Goal: Information Seeking & Learning: Learn about a topic

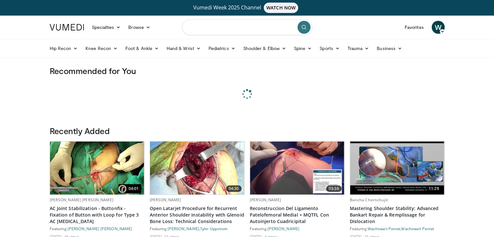
click at [208, 28] on input "Search topics, interventions" at bounding box center [247, 27] width 130 height 16
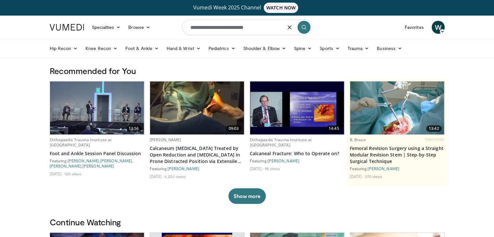
type input "**********"
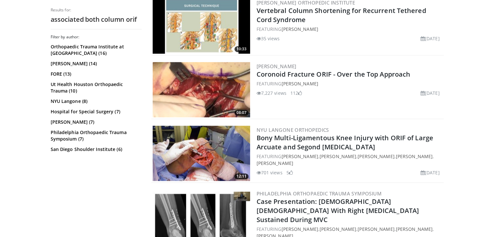
scroll to position [936, 0]
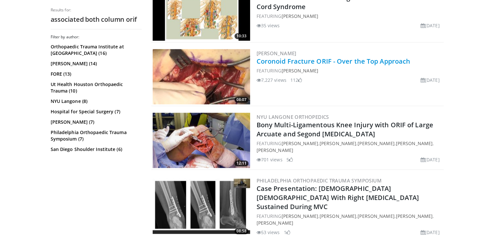
click at [344, 57] on link "Coronoid Fracture ORIF - Over the Top Approach" at bounding box center [334, 61] width 154 height 9
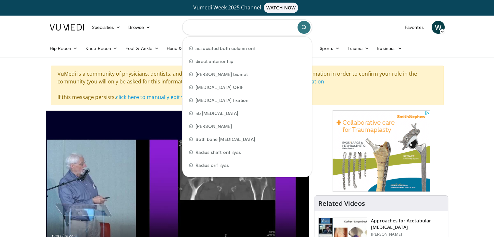
click at [242, 28] on input "Search topics, interventions" at bounding box center [247, 27] width 130 height 16
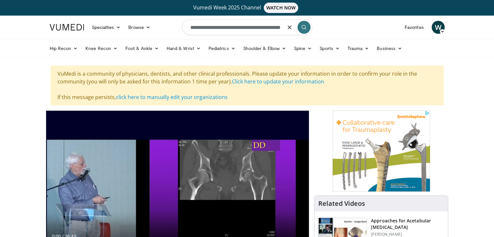
type input "**********"
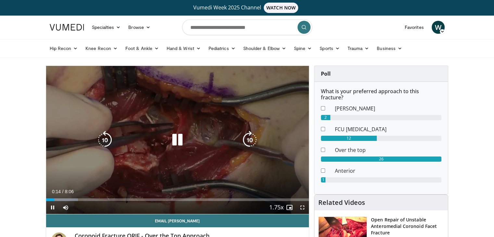
click at [240, 178] on div "10 seconds Tap to unmute" at bounding box center [177, 140] width 263 height 148
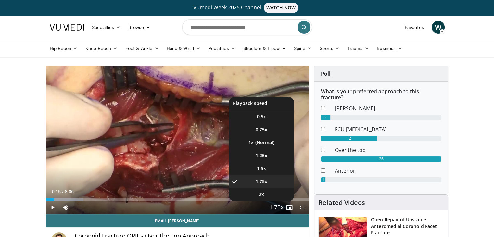
click at [272, 204] on span "Video Player" at bounding box center [276, 207] width 9 height 13
click at [266, 160] on li "1.25x" at bounding box center [261, 155] width 65 height 13
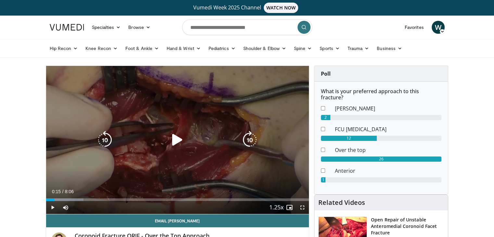
click at [179, 147] on icon "Video Player" at bounding box center [177, 140] width 18 height 18
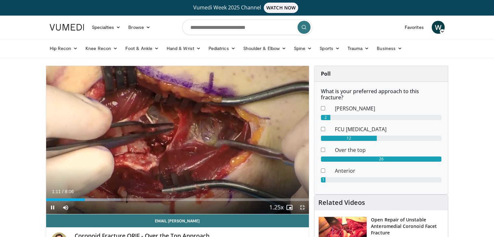
click at [301, 210] on span "Video Player" at bounding box center [302, 207] width 13 height 13
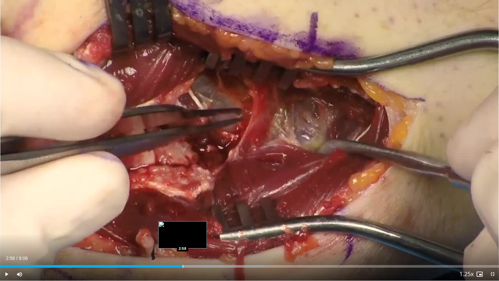
click at [183, 237] on div "Progress Bar" at bounding box center [183, 266] width 1 height 3
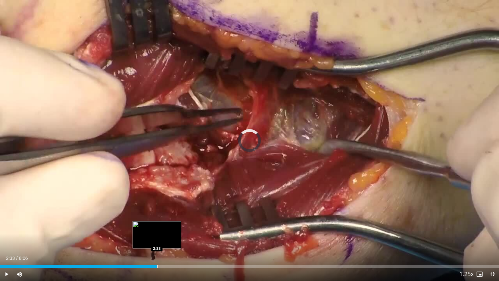
click at [157, 237] on div "Progress Bar" at bounding box center [157, 266] width 1 height 3
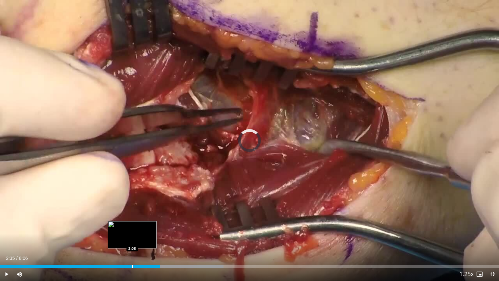
click at [132, 237] on div "Loaded : 44.82% 2:35 2:08" at bounding box center [249, 264] width 499 height 6
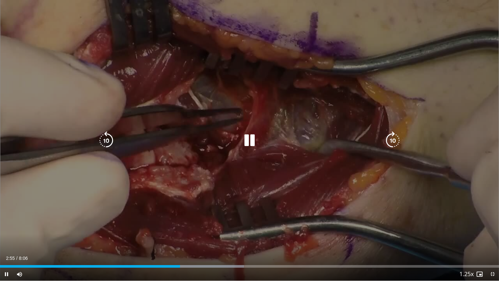
click at [253, 142] on icon "Video Player" at bounding box center [249, 140] width 18 height 18
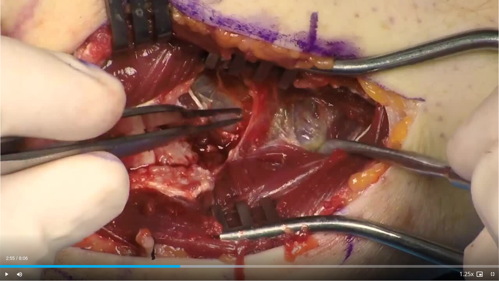
click at [253, 142] on div "10 seconds Tap to unmute" at bounding box center [249, 140] width 499 height 280
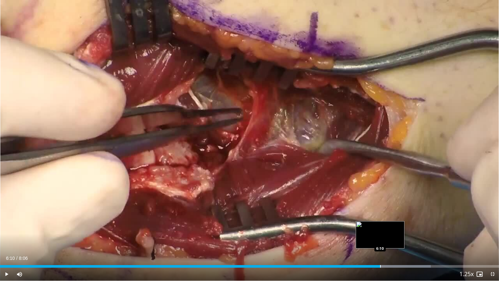
click at [380, 237] on div "Progress Bar" at bounding box center [380, 266] width 1 height 3
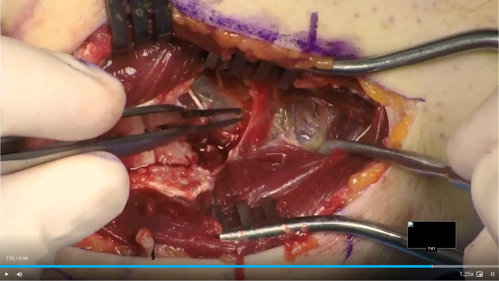
click at [432, 237] on div "Progress Bar" at bounding box center [432, 266] width 1 height 3
click at [430, 237] on div "Progress Bar" at bounding box center [430, 266] width 1 height 3
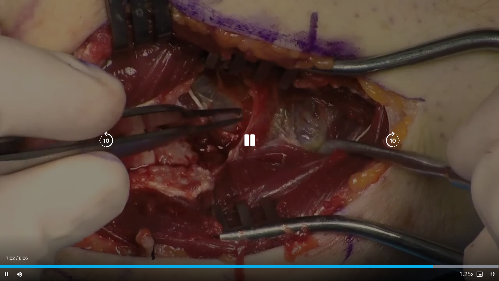
click at [378, 235] on div "10 seconds Tap to unmute" at bounding box center [249, 140] width 499 height 280
click at [401, 175] on div "10 seconds Tap to unmute" at bounding box center [249, 140] width 499 height 280
click at [304, 146] on div "Video Player" at bounding box center [250, 140] width 300 height 13
click at [304, 146] on div "10 seconds Tap to unmute" at bounding box center [249, 140] width 499 height 280
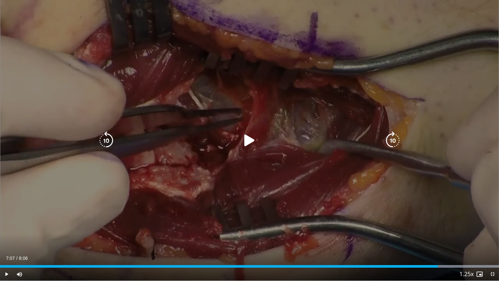
click at [317, 139] on div "Video Player" at bounding box center [250, 140] width 300 height 13
click at [235, 123] on div "10 seconds Tap to unmute" at bounding box center [249, 140] width 499 height 280
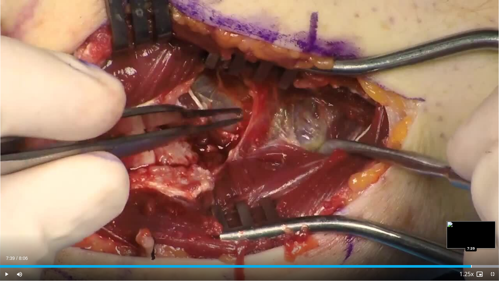
click at [471, 237] on div "Progress Bar" at bounding box center [471, 266] width 1 height 3
click at [492, 237] on span "Video Player" at bounding box center [492, 273] width 13 height 13
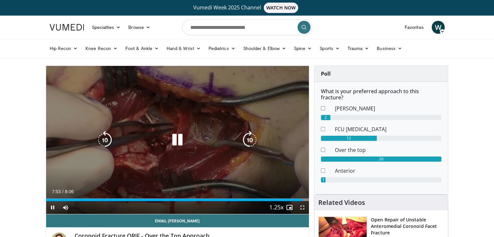
click at [140, 141] on div "Video Player" at bounding box center [177, 140] width 158 height 13
click at [176, 136] on icon "Video Player" at bounding box center [177, 140] width 18 height 18
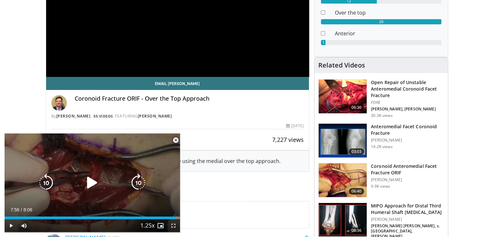
scroll to position [138, 0]
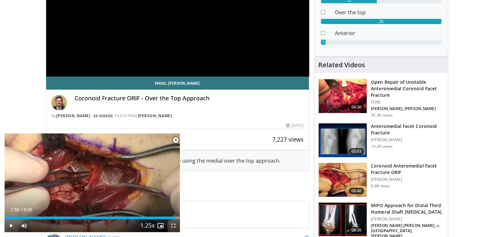
click at [415, 167] on h3 "Coronoid Anteromedial Facet Fracture ORIF" at bounding box center [407, 169] width 73 height 13
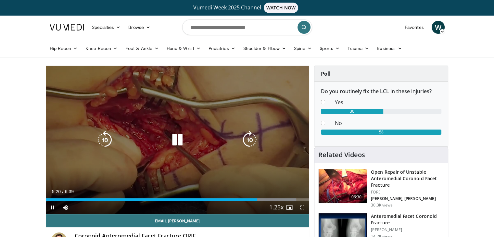
click at [173, 128] on div "10 seconds Tap to unmute" at bounding box center [177, 140] width 263 height 148
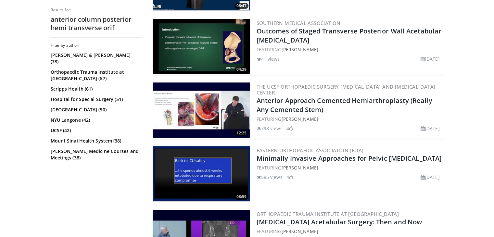
scroll to position [262, 0]
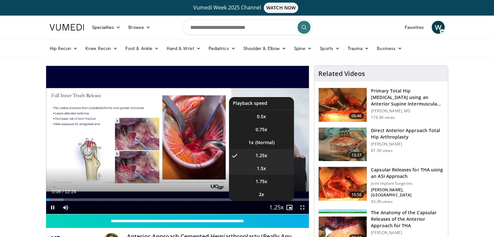
click at [265, 164] on li "1.5x" at bounding box center [261, 168] width 65 height 13
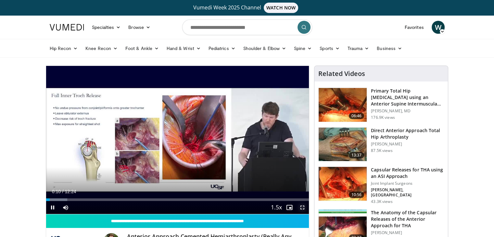
click at [302, 209] on span "Video Player" at bounding box center [302, 207] width 13 height 13
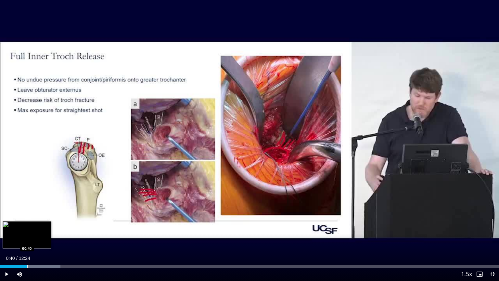
click at [27, 237] on div "Progress Bar" at bounding box center [27, 266] width 1 height 3
click at [36, 237] on div "Progress Bar" at bounding box center [41, 266] width 66 height 3
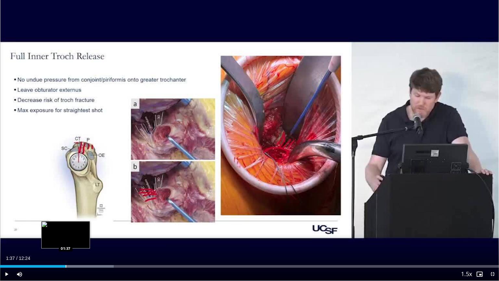
click at [65, 237] on div "Loaded : 22.80% 01:43 01:37" at bounding box center [249, 264] width 499 height 6
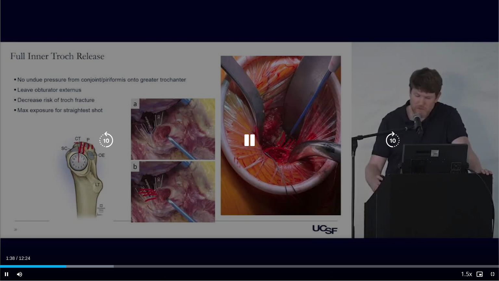
click at [67, 219] on div "10 seconds Tap to unmute" at bounding box center [249, 140] width 499 height 280
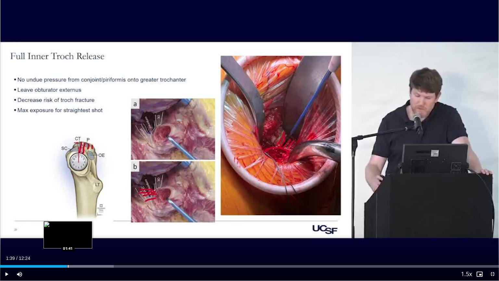
click at [63, 237] on div "Current Time 1:39 / Duration 12:24 Play Skip Backward Skip Forward Mute Loaded …" at bounding box center [249, 273] width 499 height 13
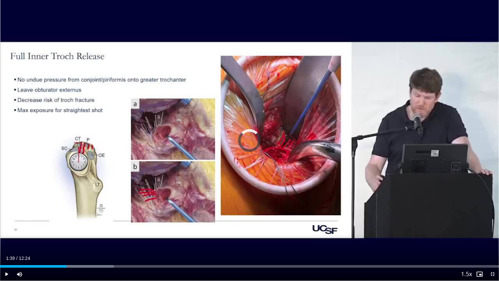
click at [63, 237] on div "Progress Bar" at bounding box center [63, 266] width 1 height 3
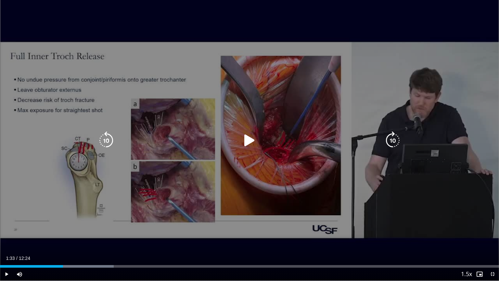
click at [224, 203] on div "10 seconds Tap to unmute" at bounding box center [249, 140] width 499 height 280
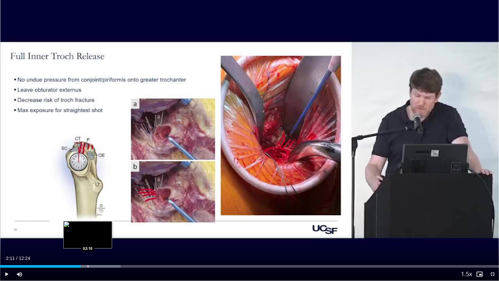
click at [88, 237] on div "Progress Bar" at bounding box center [87, 266] width 65 height 3
click at [97, 237] on div "Progress Bar" at bounding box center [98, 266] width 59 height 3
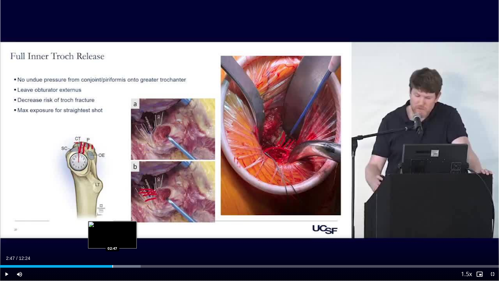
click at [112, 237] on div "Progress Bar" at bounding box center [112, 266] width 1 height 3
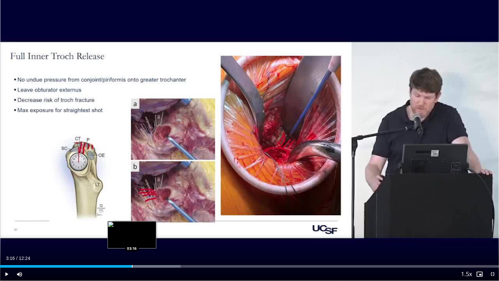
click at [132, 237] on div "Progress Bar" at bounding box center [132, 266] width 1 height 3
click at [124, 237] on div "Loaded : 36.22% 03:18 03:06" at bounding box center [249, 266] width 499 height 3
click at [117, 237] on div "Loaded : 36.22% 02:53 02:54" at bounding box center [249, 264] width 499 height 6
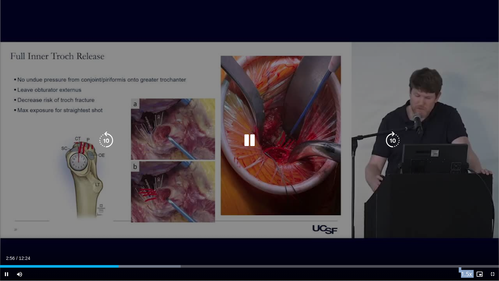
drag, startPoint x: 117, startPoint y: 264, endPoint x: 66, endPoint y: 215, distance: 70.3
click at [66, 215] on div "10 seconds Tap to unmute" at bounding box center [249, 140] width 499 height 280
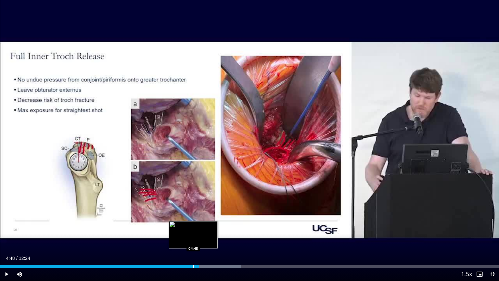
click at [193, 237] on div "Progress Bar" at bounding box center [193, 266] width 1 height 3
click at [183, 237] on div "Loaded : 48.30% 04:32 04:33" at bounding box center [249, 266] width 499 height 3
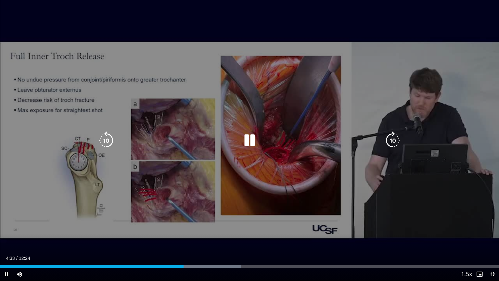
click at [164, 226] on div "10 seconds Tap to unmute" at bounding box center [249, 140] width 499 height 280
click at [180, 173] on div "10 seconds Tap to unmute" at bounding box center [249, 140] width 499 height 280
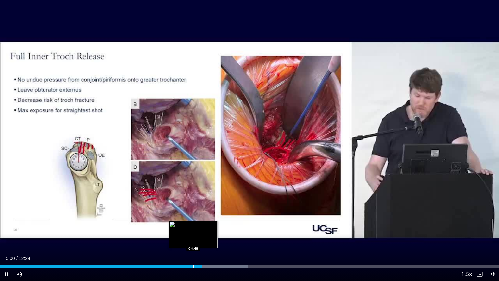
click at [193, 237] on div "Progress Bar" at bounding box center [193, 266] width 1 height 3
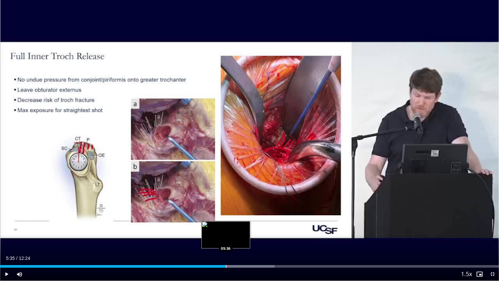
click at [225, 237] on div "05:35" at bounding box center [112, 266] width 225 height 3
click at [217, 237] on div "05:37" at bounding box center [113, 266] width 226 height 3
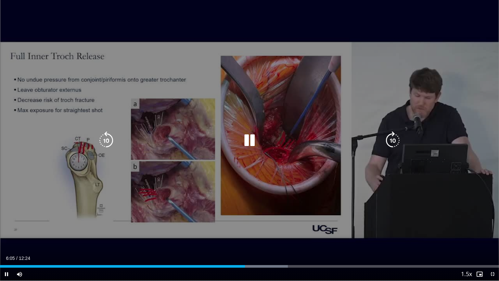
click at [187, 205] on div "10 seconds Tap to unmute" at bounding box center [249, 140] width 499 height 280
click at [361, 236] on div "10 seconds Tap to unmute" at bounding box center [249, 140] width 499 height 280
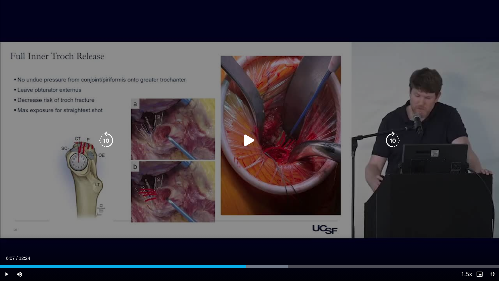
click at [316, 167] on div "10 seconds Tap to unmute" at bounding box center [249, 140] width 499 height 280
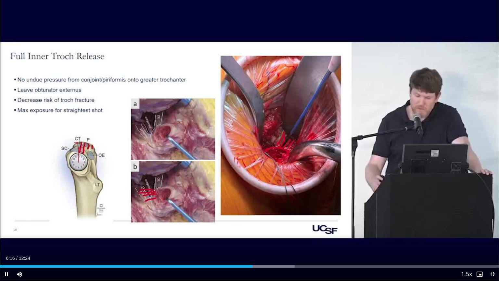
click at [246, 237] on div "Current Time 6:16 / Duration 12:24 Pause Skip Backward Skip Forward Mute Loaded…" at bounding box center [249, 273] width 499 height 13
click at [246, 237] on div "Loaded : 59.03% 06:18 06:07" at bounding box center [249, 264] width 499 height 6
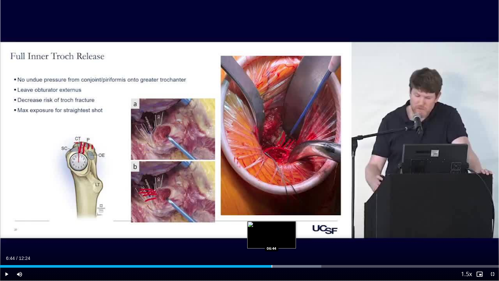
click at [272, 237] on div "Progress Bar" at bounding box center [272, 266] width 1 height 3
click at [264, 237] on div "06:33" at bounding box center [132, 266] width 264 height 3
click at [261, 237] on div "Progress Bar" at bounding box center [261, 266] width 1 height 3
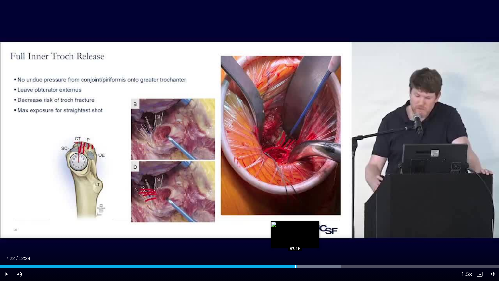
click at [296, 237] on div "07:26" at bounding box center [148, 266] width 297 height 3
click at [291, 237] on div "07:23" at bounding box center [148, 266] width 297 height 3
click at [286, 237] on div "Progress Bar" at bounding box center [286, 266] width 1 height 3
click at [286, 237] on video-js "**********" at bounding box center [249, 140] width 499 height 281
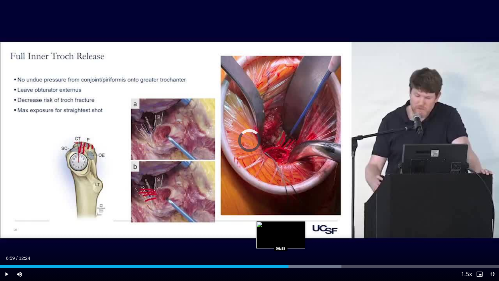
click at [281, 237] on div "Loaded : 68.43% 07:10 06:58" at bounding box center [249, 264] width 499 height 6
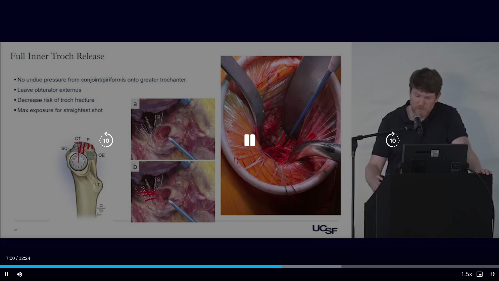
click at [263, 237] on div "10 seconds Tap to unmute" at bounding box center [249, 140] width 499 height 280
click at [233, 185] on div "10 seconds Tap to unmute" at bounding box center [249, 140] width 499 height 280
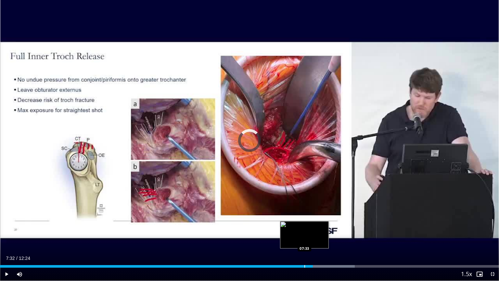
click at [304, 237] on div "Loaded : 71.11% 07:46 07:33" at bounding box center [249, 266] width 499 height 3
click at [300, 237] on div "Progress Bar" at bounding box center [300, 266] width 1 height 3
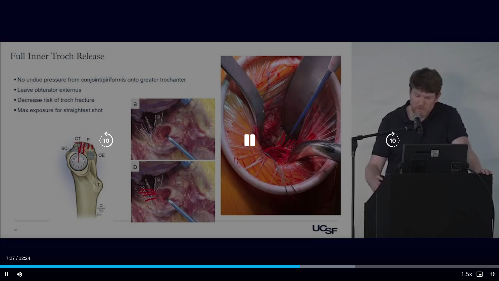
click at [233, 201] on div "10 seconds Tap to unmute" at bounding box center [249, 140] width 499 height 280
click at [248, 148] on icon "Video Player" at bounding box center [249, 140] width 18 height 18
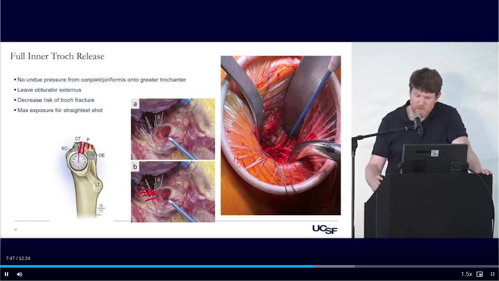
click at [286, 195] on div "10 seconds Tap to unmute" at bounding box center [249, 140] width 499 height 280
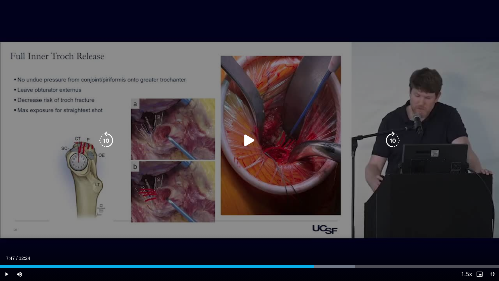
click at [262, 132] on div "10 seconds Tap to unmute" at bounding box center [249, 140] width 499 height 280
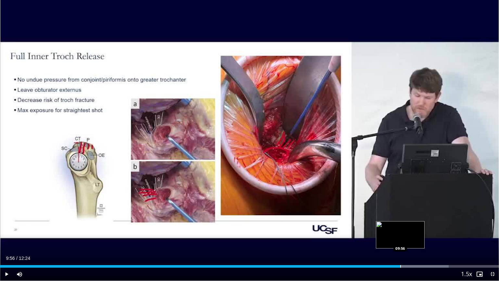
click at [400, 237] on div "Progress Bar" at bounding box center [400, 266] width 1 height 3
click at [390, 237] on div "Loaded : 89.90% 09:57 09:43" at bounding box center [249, 264] width 499 height 6
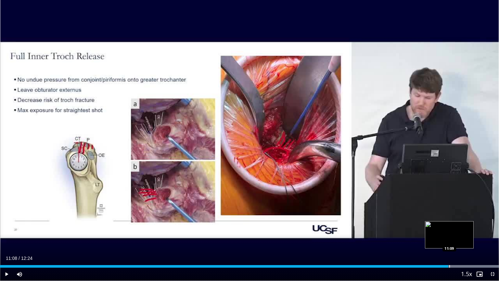
click at [448, 237] on div "Loaded : 100.00% 11:08 11:09" at bounding box center [249, 266] width 499 height 3
click at [454, 237] on div "Loaded : 100.00% 11:17 11:17" at bounding box center [249, 264] width 499 height 6
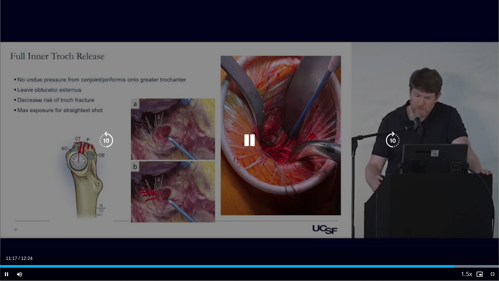
click at [331, 216] on div "10 seconds Tap to unmute" at bounding box center [249, 140] width 499 height 280
click at [261, 184] on div "10 seconds Tap to unmute" at bounding box center [249, 140] width 499 height 280
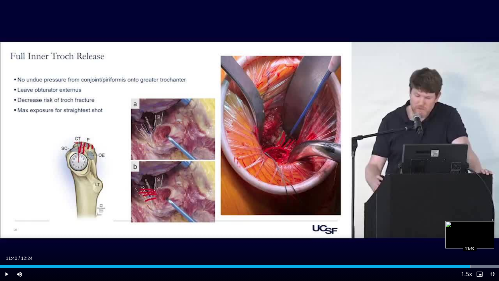
click at [470, 237] on div "Progress Bar" at bounding box center [470, 266] width 1 height 3
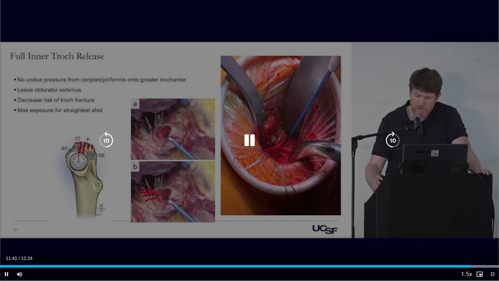
click at [196, 191] on div "10 seconds Tap to unmute" at bounding box center [249, 140] width 499 height 280
click at [246, 142] on icon "Video Player" at bounding box center [249, 140] width 18 height 18
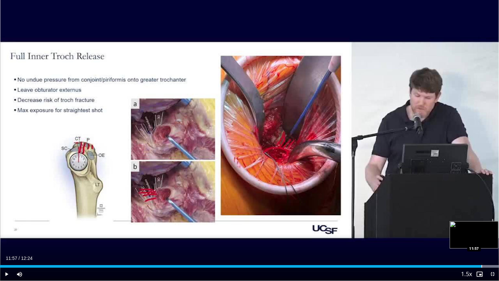
click at [482, 237] on div "Progress Bar" at bounding box center [482, 266] width 1 height 3
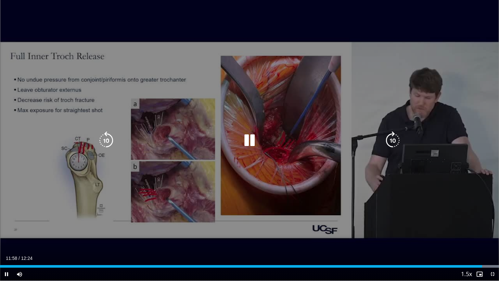
click at [182, 170] on div "10 seconds Tap to unmute" at bounding box center [249, 140] width 499 height 280
click at [249, 141] on icon "Video Player" at bounding box center [249, 140] width 18 height 18
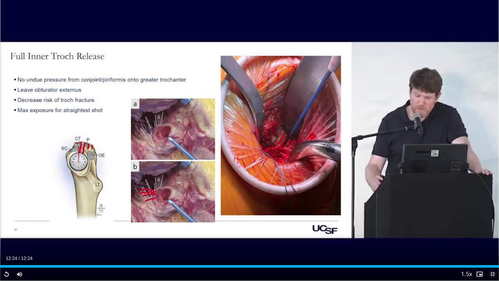
click at [493, 237] on span "Video Player" at bounding box center [492, 273] width 13 height 13
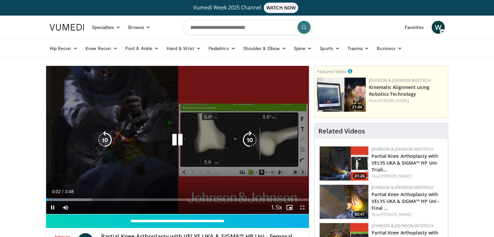
click at [167, 145] on div "Video Player" at bounding box center [177, 140] width 158 height 13
click at [175, 132] on icon "Video Player" at bounding box center [177, 140] width 18 height 18
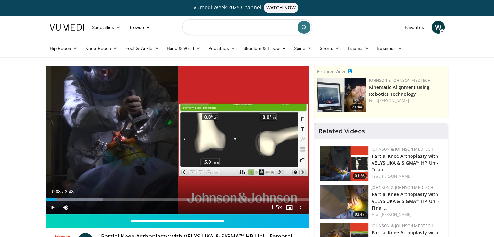
click at [250, 29] on input "Search topics, interventions" at bounding box center [247, 27] width 130 height 16
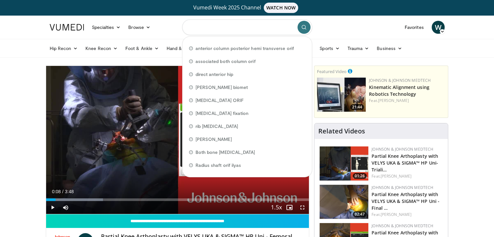
click at [250, 29] on input "Search topics, interventions" at bounding box center [247, 27] width 130 height 16
type input "*"
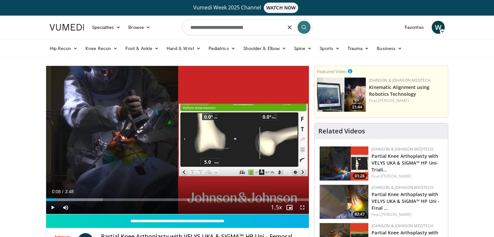
type input "**********"
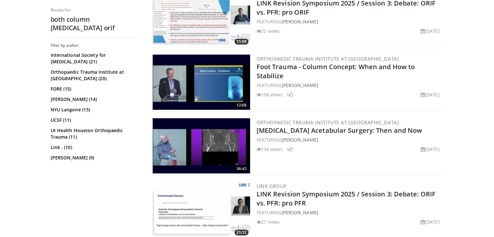
scroll to position [353, 0]
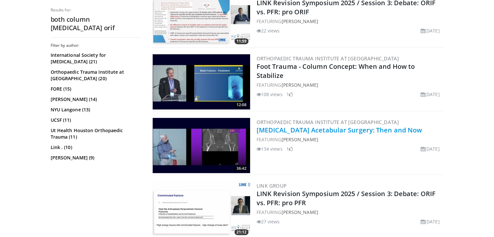
click at [308, 129] on link "[MEDICAL_DATA] Acetabular Surgery: Then and Now" at bounding box center [340, 130] width 166 height 9
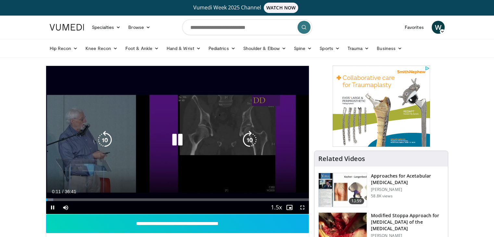
click at [173, 140] on icon "Video Player" at bounding box center [177, 140] width 18 height 18
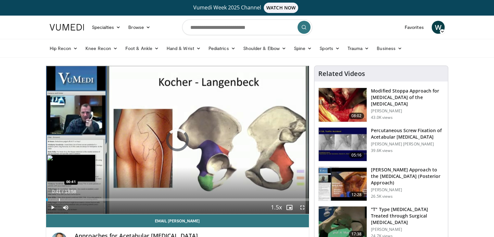
click at [59, 200] on div "Progress Bar" at bounding box center [59, 200] width 1 height 3
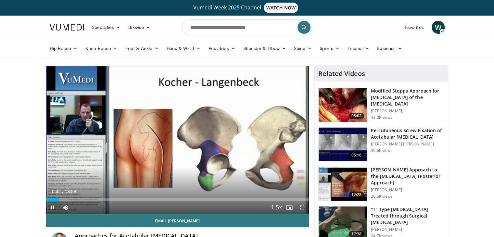
click at [104, 202] on div "Current Time 0:42 / Duration 13:58 Pause Skip Backward Skip Forward Mute Loaded…" at bounding box center [177, 207] width 263 height 13
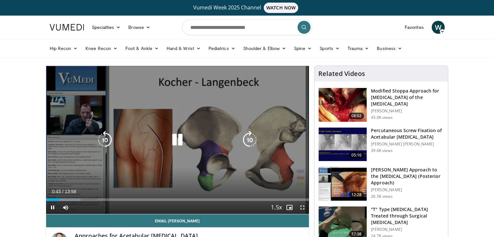
click at [99, 194] on div "Current Time 0:43 / Duration 13:58" at bounding box center [177, 192] width 263 height 6
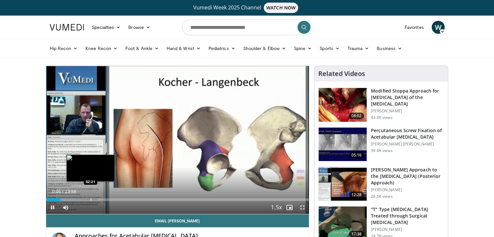
click at [91, 199] on div "Progress Bar" at bounding box center [91, 200] width 1 height 3
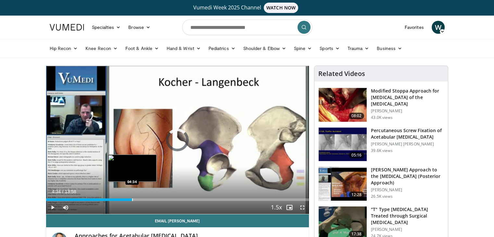
click at [132, 199] on div "Progress Bar" at bounding box center [132, 200] width 1 height 3
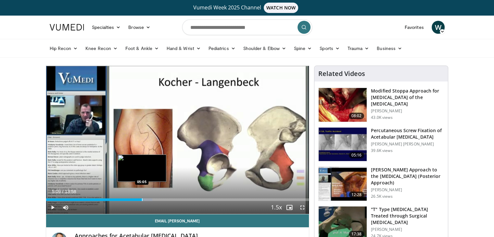
click at [143, 198] on div "Loaded : 40.50% 05:09 05:05" at bounding box center [177, 198] width 263 height 6
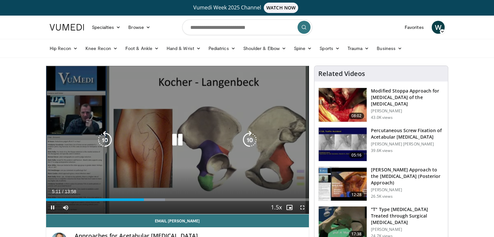
click at [161, 194] on div "10 seconds Tap to unmute" at bounding box center [177, 140] width 263 height 148
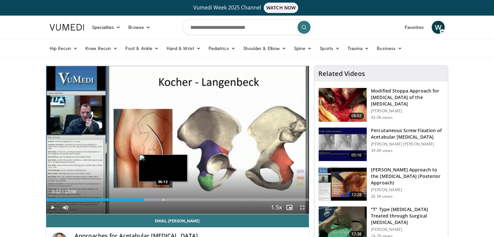
click at [163, 198] on div "Loaded : 45.27% 05:12 06:12" at bounding box center [177, 198] width 263 height 6
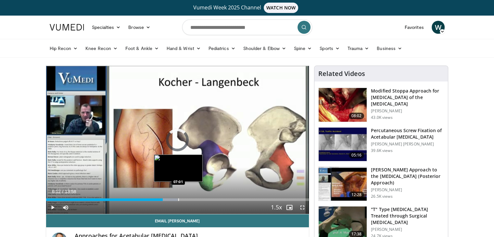
click at [178, 198] on div "Loaded : 50.12% 06:12 07:01" at bounding box center [177, 198] width 263 height 6
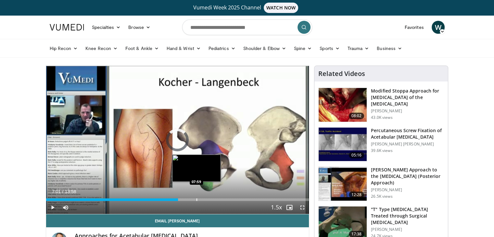
click at [197, 200] on div "Progress Bar" at bounding box center [197, 200] width 1 height 3
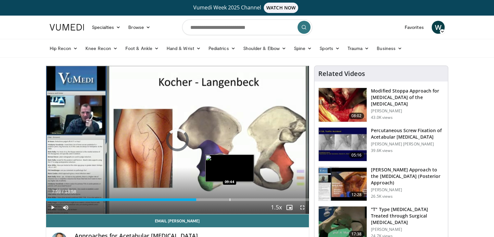
click at [229, 198] on div "Loaded : 58.47% 07:59 09:44" at bounding box center [177, 198] width 263 height 6
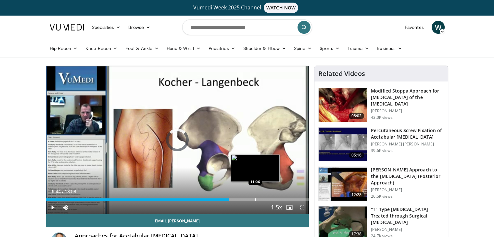
click at [255, 195] on div "Loaded : 0.00% 09:44 11:06" at bounding box center [177, 198] width 263 height 6
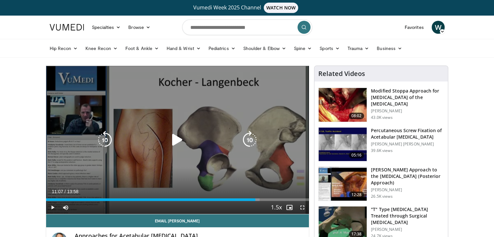
click at [219, 156] on div "10 seconds Tap to unmute" at bounding box center [177, 140] width 263 height 148
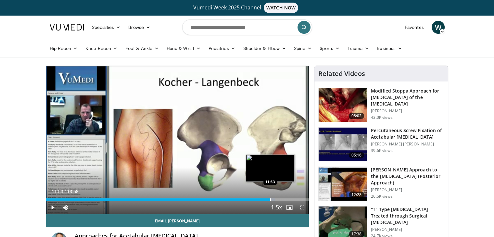
click at [270, 199] on div "Progress Bar" at bounding box center [270, 200] width 1 height 3
click at [282, 197] on div "Loaded : 90.69% 11:55 12:30" at bounding box center [177, 198] width 263 height 6
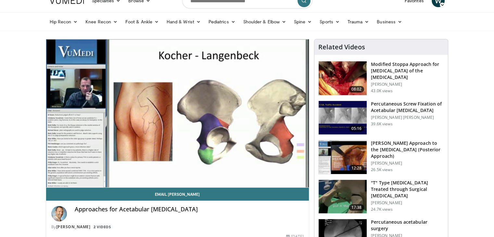
scroll to position [27, 0]
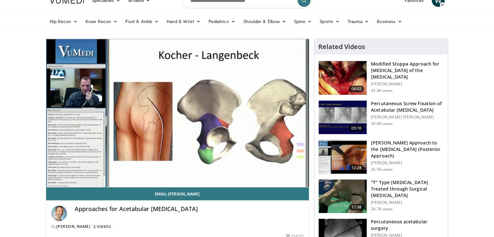
click at [419, 146] on h3 "[PERSON_NAME] Approach to the [MEDICAL_DATA] (Posterior Approach)" at bounding box center [407, 149] width 73 height 19
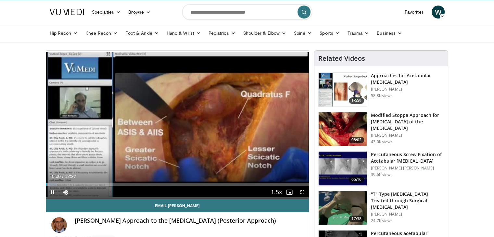
scroll to position [16, 0]
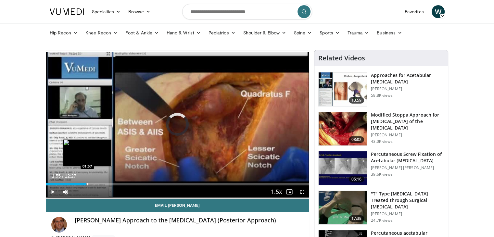
click at [86, 184] on div "Loaded : 6.63% 01:55 01:57" at bounding box center [177, 184] width 263 height 3
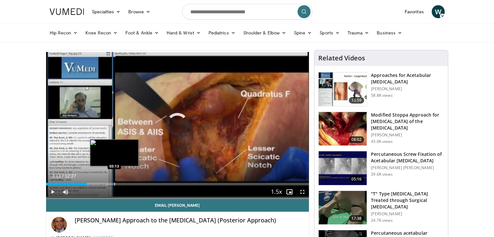
click at [114, 184] on div "Progress Bar" at bounding box center [114, 184] width 1 height 3
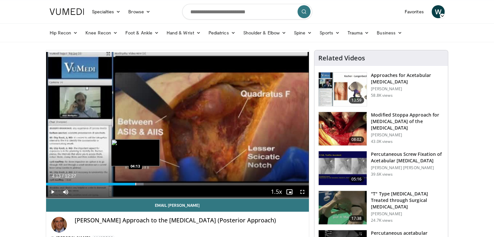
click at [136, 183] on div "Progress Bar" at bounding box center [136, 184] width 1 height 3
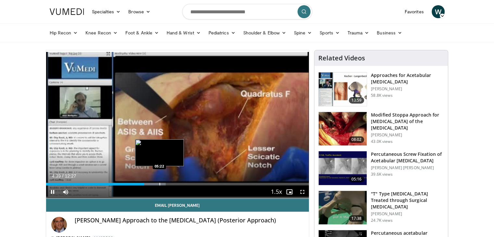
click at [159, 183] on video-js "**********" at bounding box center [177, 124] width 263 height 149
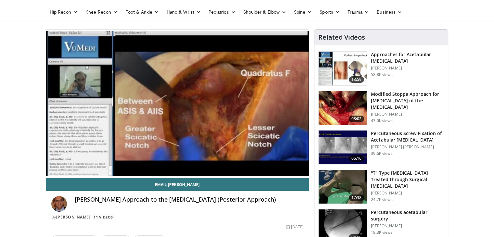
scroll to position [36, 0]
click at [412, 94] on h3 "Modified Stoppa Approach for [MEDICAL_DATA] of the [MEDICAL_DATA]" at bounding box center [407, 100] width 73 height 19
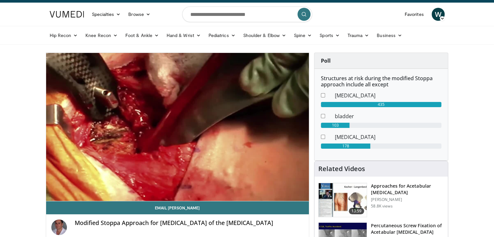
scroll to position [14, 0]
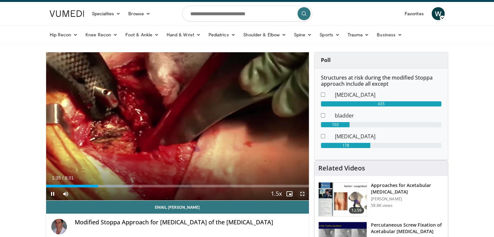
click at [304, 191] on span "Video Player" at bounding box center [302, 194] width 13 height 13
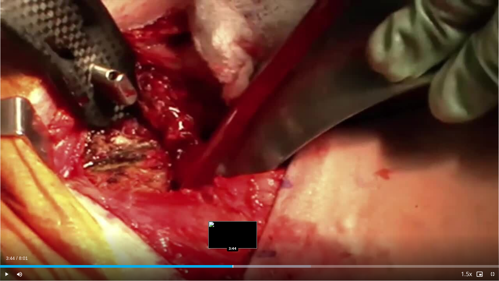
click at [233, 237] on div "Loaded : 62.32% 3:44 3:44" at bounding box center [249, 264] width 499 height 6
click at [217, 237] on div "Loaded : 62.32% 3:47 3:29" at bounding box center [249, 264] width 499 height 6
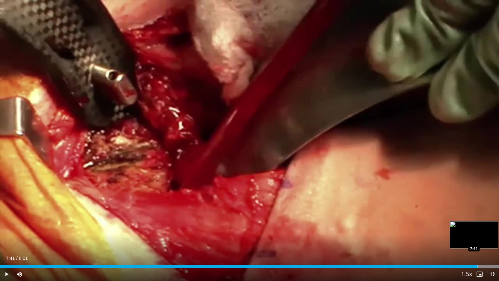
click at [478, 237] on div "Progress Bar" at bounding box center [478, 266] width 1 height 3
click at [473, 237] on div "Progress Bar" at bounding box center [473, 266] width 1 height 3
click at [490, 237] on span "Video Player" at bounding box center [492, 273] width 13 height 13
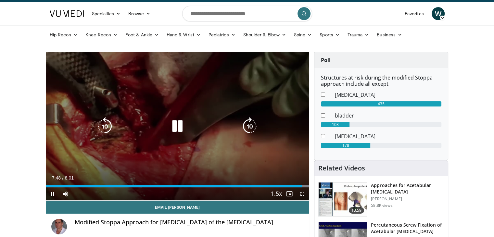
click at [162, 85] on div "10 seconds Tap to unmute" at bounding box center [177, 126] width 263 height 148
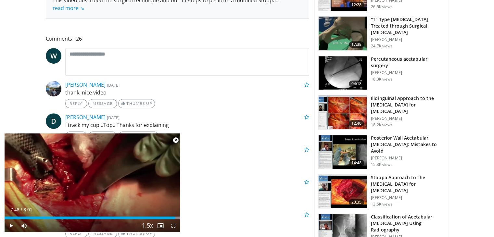
scroll to position [300, 0]
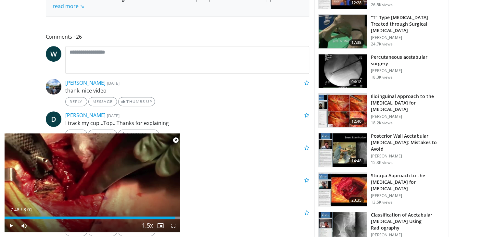
click at [406, 138] on h3 "Posterior Wall Acetabular [MEDICAL_DATA]: Mistakes to Avoid" at bounding box center [407, 142] width 73 height 19
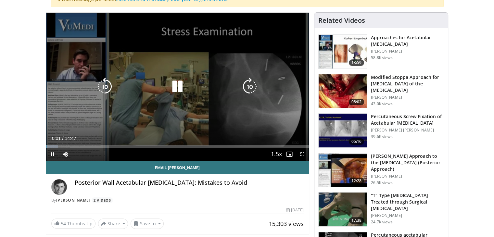
scroll to position [97, 0]
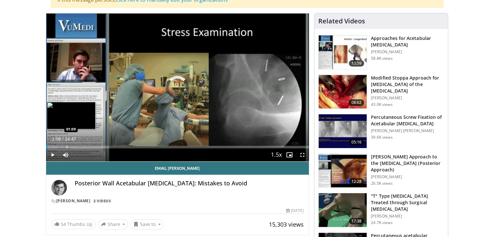
click at [66, 145] on div "Loaded : 4.51% 01:09 01:09" at bounding box center [177, 145] width 263 height 6
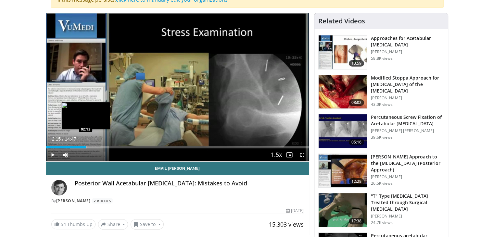
click at [86, 147] on div "Progress Bar" at bounding box center [86, 147] width 1 height 3
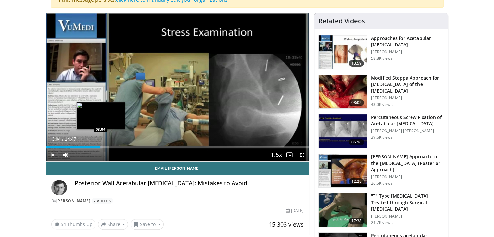
click at [100, 144] on div "Loaded : 21.40% 03:04 03:04" at bounding box center [177, 145] width 263 height 6
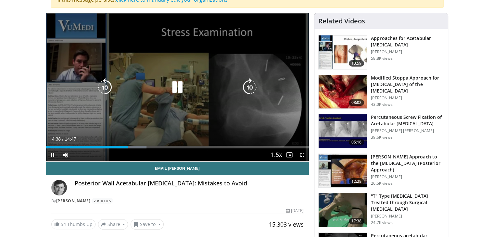
click at [182, 87] on icon "Video Player" at bounding box center [177, 87] width 18 height 18
